Goal: Information Seeking & Learning: Check status

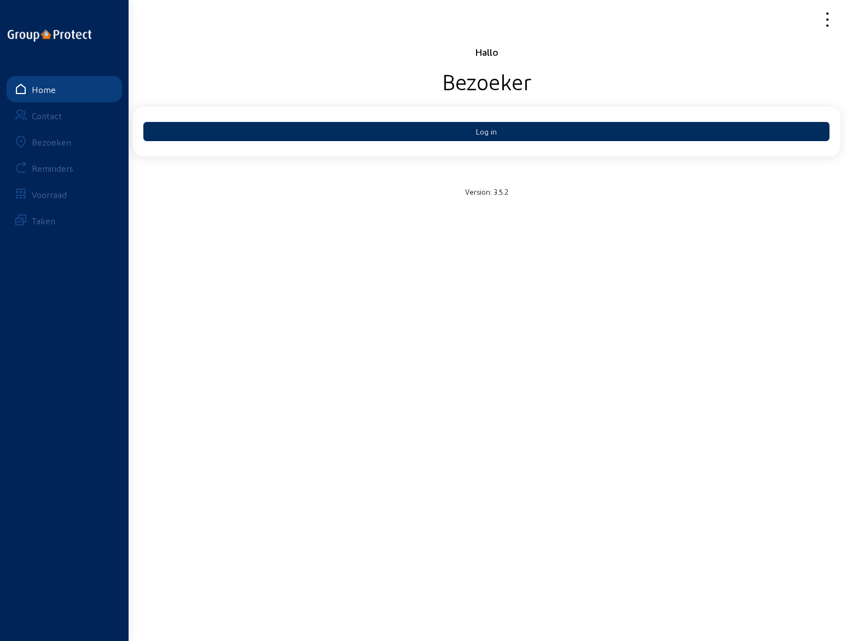
click at [483, 131] on button "Log in" at bounding box center [486, 131] width 686 height 19
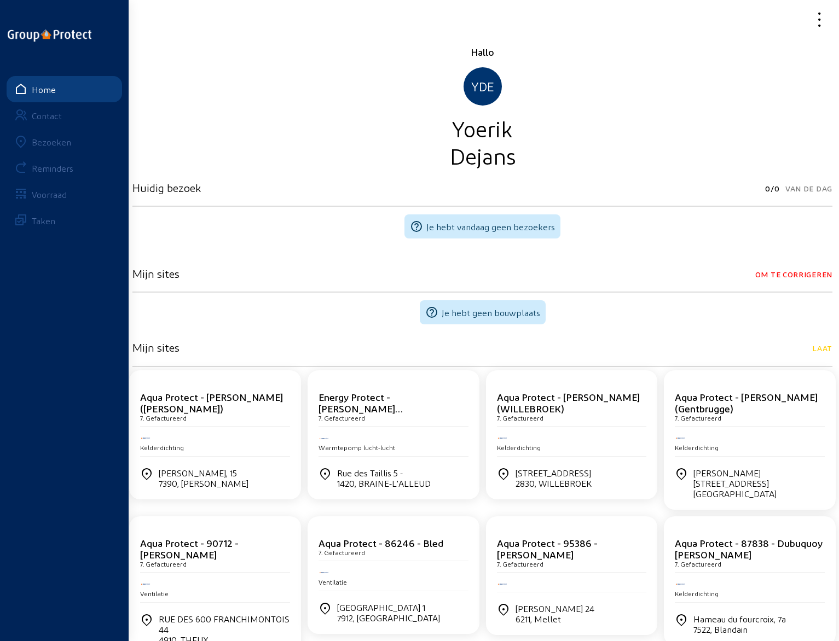
click at [53, 141] on div "Bezoeken" at bounding box center [51, 142] width 39 height 10
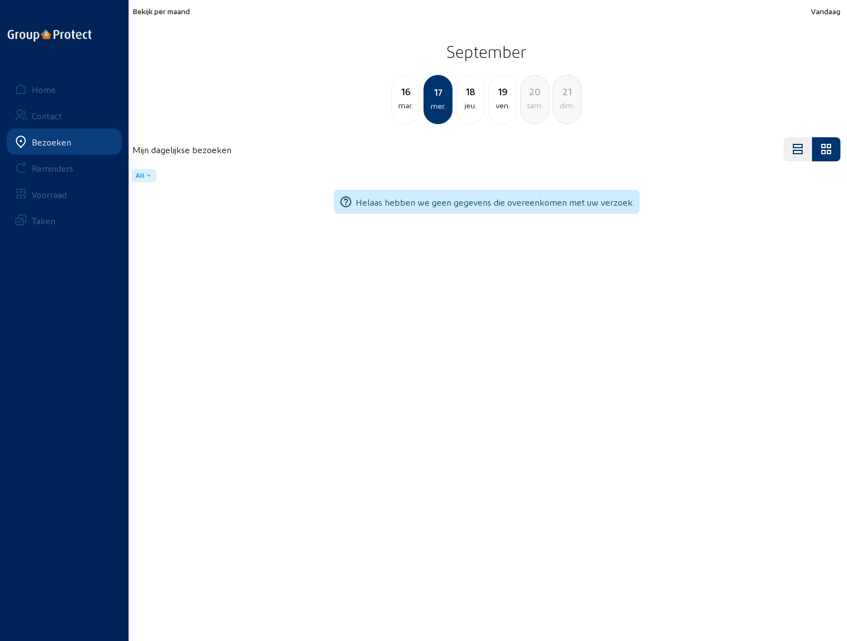
click at [473, 100] on div "jeu." at bounding box center [470, 105] width 28 height 13
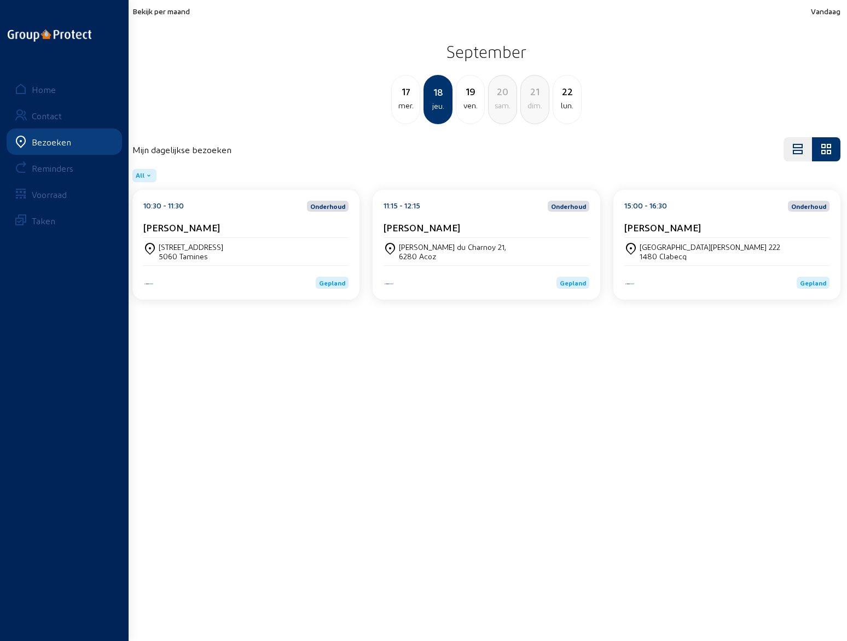
click at [471, 104] on div "ven." at bounding box center [470, 105] width 28 height 13
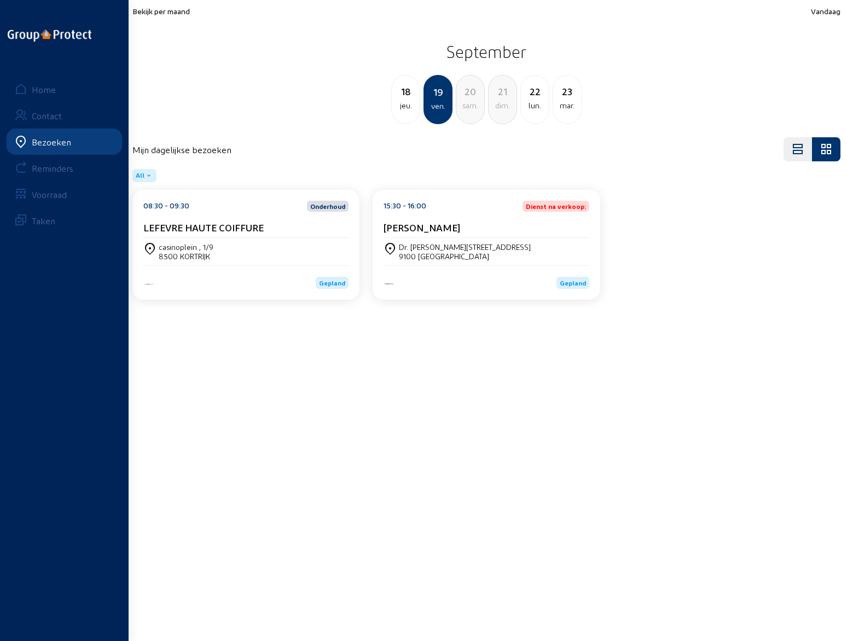
click at [431, 232] on cam-card-title "Chris Wauman" at bounding box center [422, 227] width 77 height 11
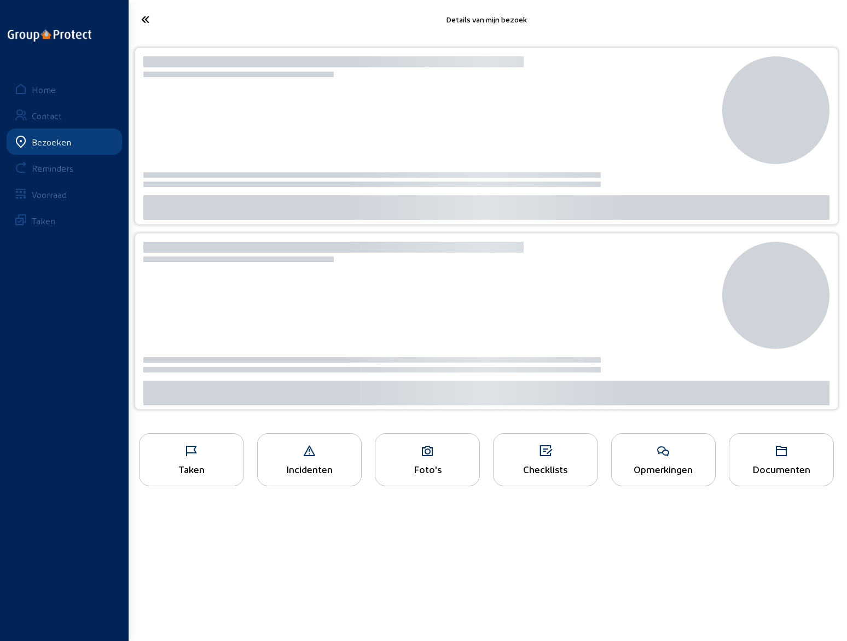
click at [431, 232] on div at bounding box center [487, 229] width 704 height 362
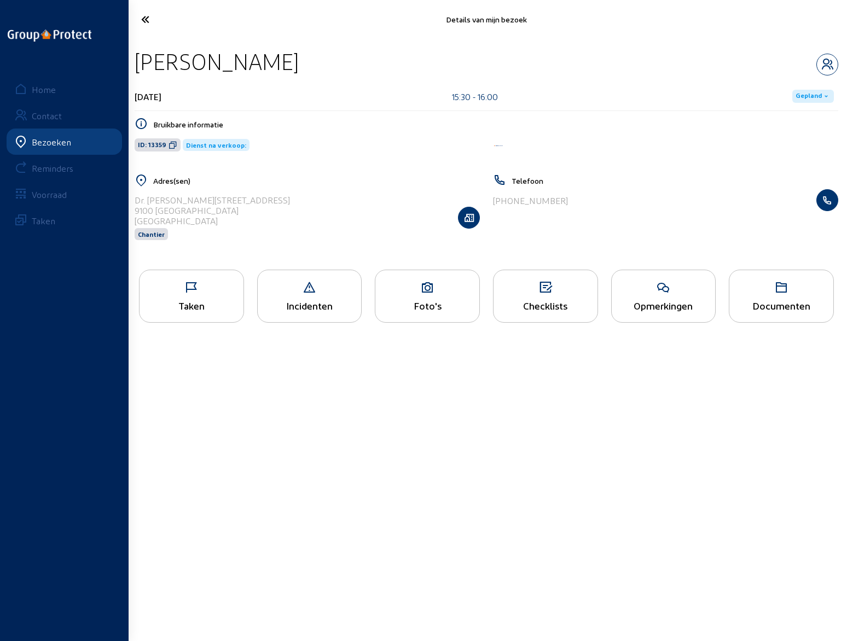
click at [655, 300] on div "Opmerkingen" at bounding box center [664, 305] width 104 height 11
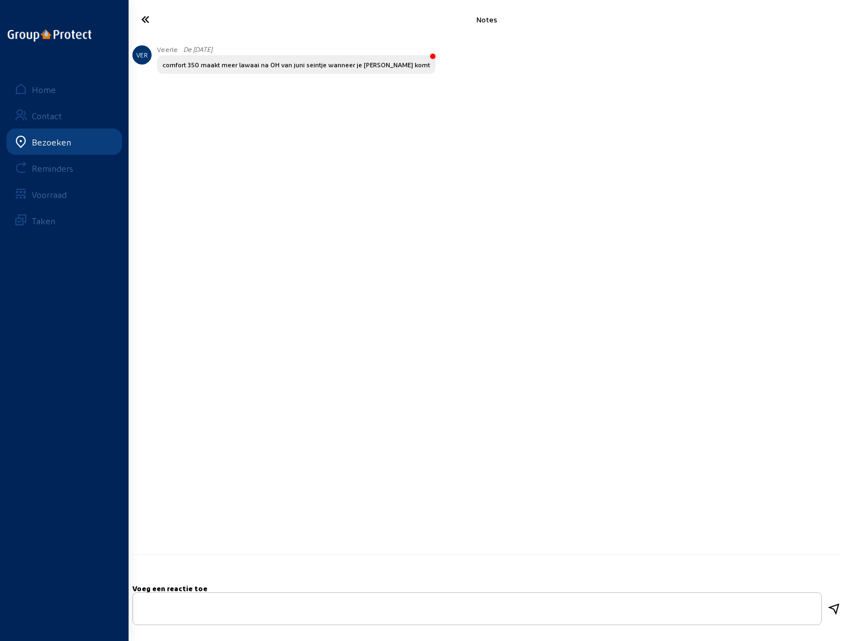
click at [143, 19] on icon at bounding box center [186, 19] width 101 height 19
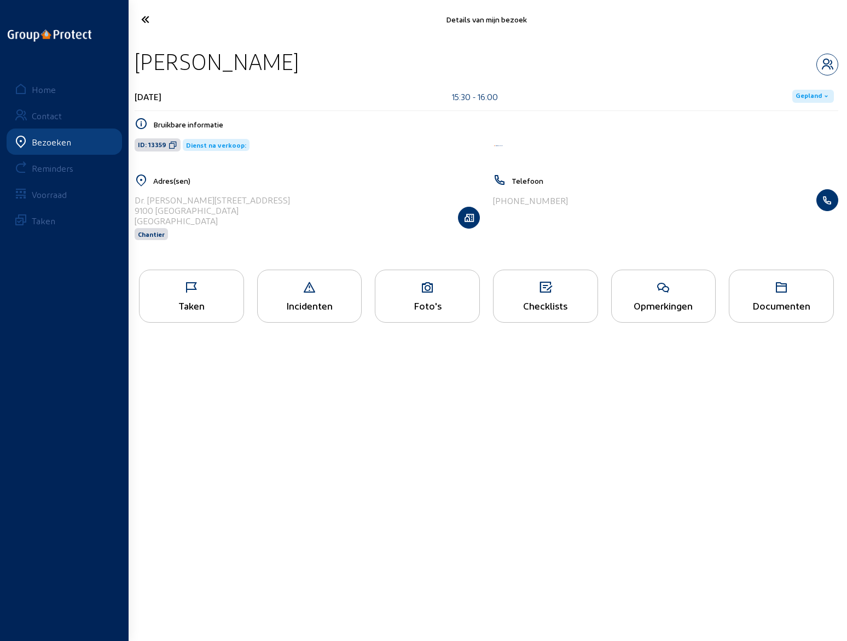
click at [134, 201] on div "Adres(sen) Dr. Van Raemdonckstraat 13 9100 SINT-NIKLAAS België Chantier" at bounding box center [307, 214] width 358 height 80
drag, startPoint x: 137, startPoint y: 199, endPoint x: 223, endPoint y: 208, distance: 86.4
click at [223, 208] on cam-list-title "Dr. Van Raemdonckstraat 13 9100 SINT-NIKLAAS België" at bounding box center [212, 210] width 155 height 31
copy cam-list-title "Dr. Van Raemdonckstraat 13 9100 SINT-NIKLAAS"
click at [143, 20] on icon at bounding box center [186, 19] width 101 height 19
